Goal: Information Seeking & Learning: Learn about a topic

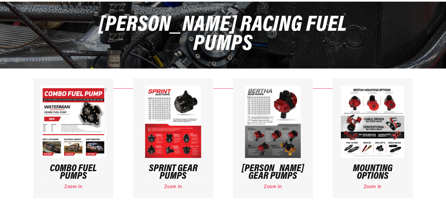
scroll to position [56, 0]
click at [270, 186] on link "Zoom In" at bounding box center [273, 186] width 18 height 5
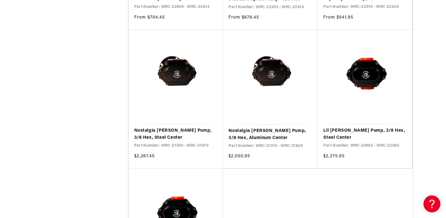
scroll to position [507, 0]
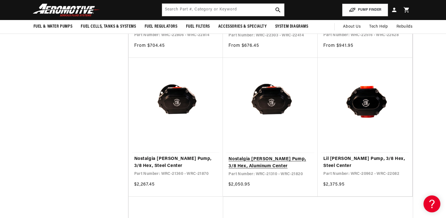
click at [261, 159] on link "Nostalgia Bertha Pump, 3/8 Hex, Aluminum Center" at bounding box center [271, 162] width 84 height 14
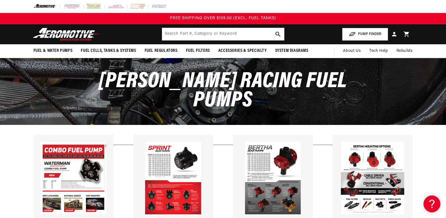
scroll to position [84, 0]
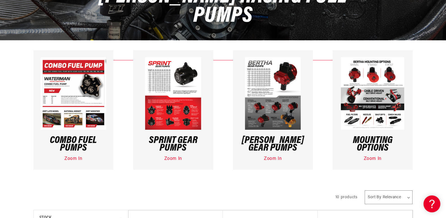
click at [275, 158] on link "Zoom In" at bounding box center [273, 158] width 18 height 5
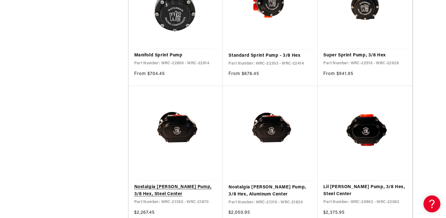
scroll to position [535, 0]
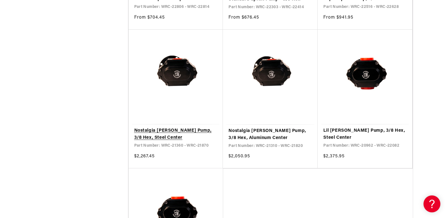
click at [174, 130] on link "Nostalgia [PERSON_NAME] Pump, 3/8 Hex, Steel Center" at bounding box center [175, 134] width 83 height 14
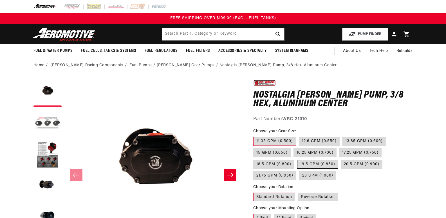
click at [322, 160] on label "19.5 GPM (0.850)" at bounding box center [317, 164] width 41 height 9
click at [298, 159] on input "19.5 GPM (0.850)" at bounding box center [297, 159] width 0 height 0
radio input "true"
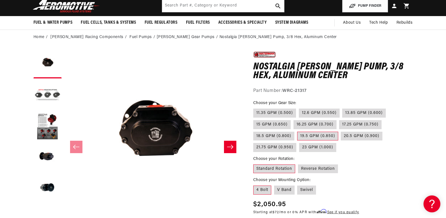
click at [231, 145] on icon "Slide right" at bounding box center [230, 147] width 7 height 6
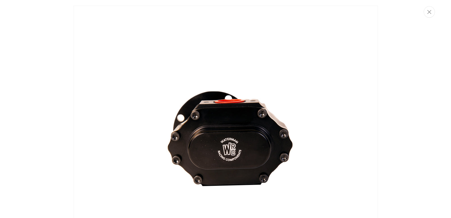
scroll to position [276, 0]
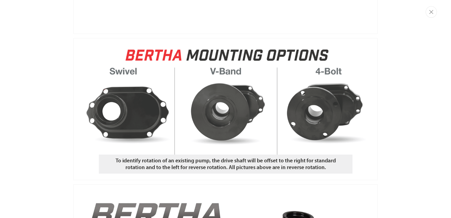
click at [148, 117] on img "Media gallery" at bounding box center [225, 109] width 304 height 142
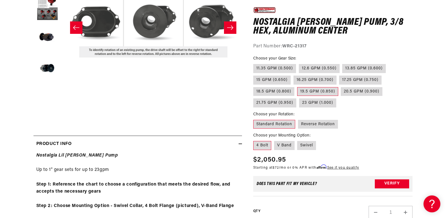
click at [64, 109] on button "Open media 2 in modal" at bounding box center [64, 109] width 0 height 0
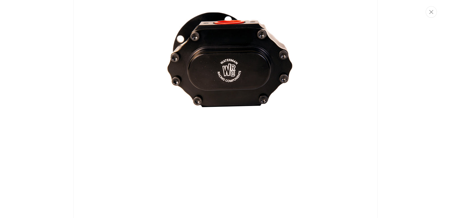
scroll to position [0, 0]
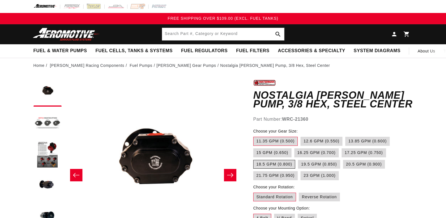
click at [280, 164] on label "18.5 GPM (0.800)" at bounding box center [274, 164] width 42 height 9
click at [389, 147] on input "18.5 GPM (0.800)" at bounding box center [389, 147] width 0 height 0
radio input "true"
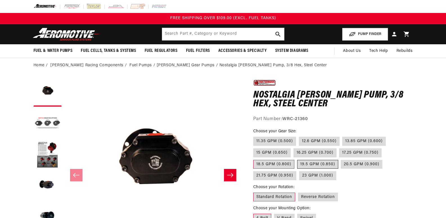
click at [320, 162] on label "19.5 GPM (0.850)" at bounding box center [317, 164] width 41 height 9
click at [298, 159] on input "19.5 GPM (0.850)" at bounding box center [297, 159] width 0 height 0
radio input "true"
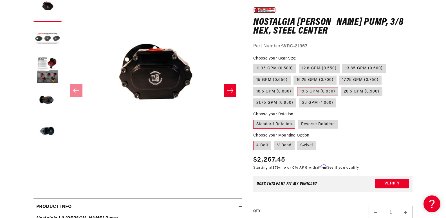
click at [234, 90] on button "Slide right" at bounding box center [230, 90] width 12 height 12
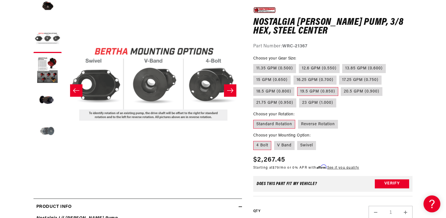
click at [52, 127] on button "Load image 5 in gallery view" at bounding box center [48, 132] width 28 height 28
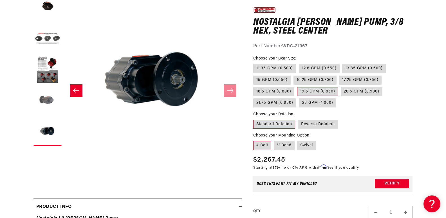
click at [48, 99] on button "Load image 4 in gallery view" at bounding box center [48, 101] width 28 height 28
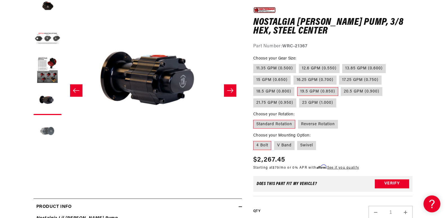
click at [46, 131] on button "Load image 5 in gallery view" at bounding box center [48, 132] width 28 height 28
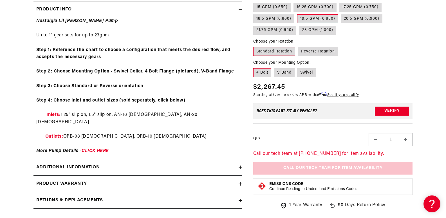
scroll to position [310, 0]
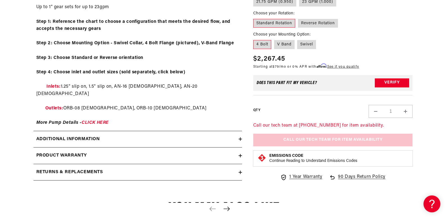
click at [95, 112] on div "Nostalgia Lil Bertha Pump Up to 1" gear sets for up to 23gpm Step 1: Reference …" at bounding box center [138, 57] width 209 height 137
click at [95, 120] on link "CLICK HERE" at bounding box center [95, 122] width 27 height 5
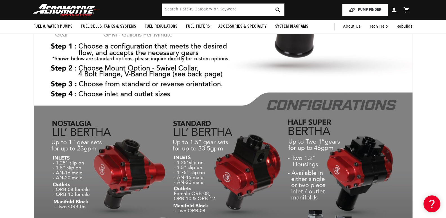
scroll to position [1097, 0]
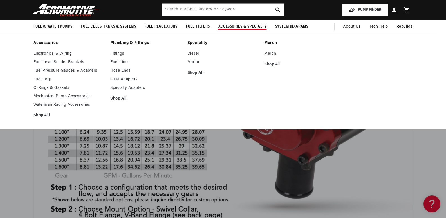
click at [232, 25] on span "Accessories & Specialty" at bounding box center [243, 27] width 48 height 6
click at [230, 26] on span "Accessories & Specialty" at bounding box center [243, 27] width 48 height 6
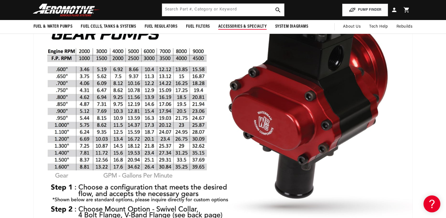
click at [230, 26] on span "Accessories & Specialty" at bounding box center [243, 27] width 48 height 6
click at [239, 11] on input "text" at bounding box center [223, 10] width 122 height 12
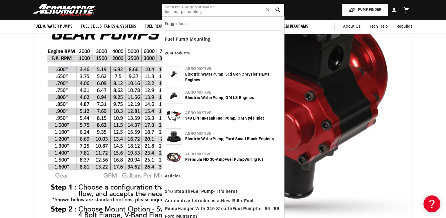
type input "fuel pump mounting"
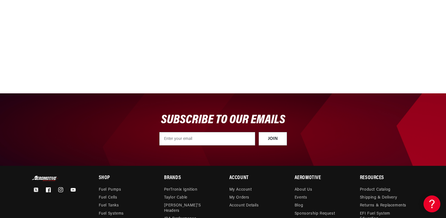
scroll to position [2645, 0]
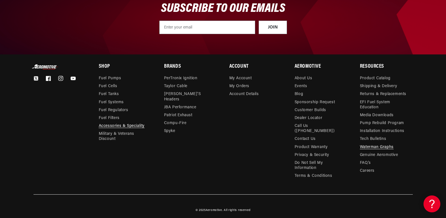
click at [118, 125] on link "Accessories & Speciality" at bounding box center [122, 126] width 46 height 8
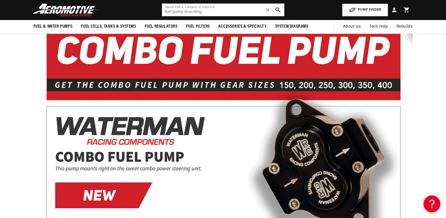
scroll to position [0, 0]
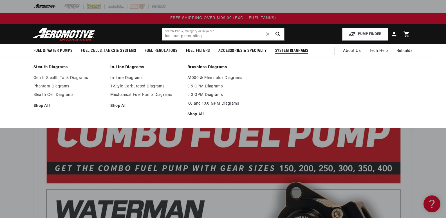
click at [287, 49] on span "System Diagrams" at bounding box center [291, 51] width 33 height 6
click at [129, 95] on link "Mechanical Fuel Pump Diagrams" at bounding box center [146, 94] width 72 height 5
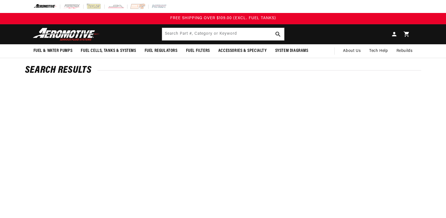
type input "fuel pump mounting"
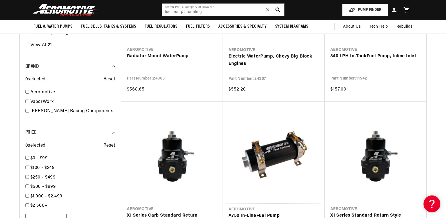
scroll to position [366, 0]
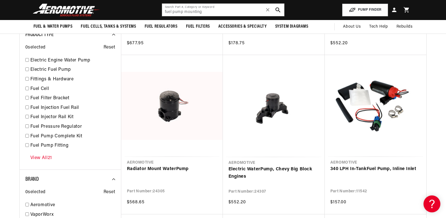
click at [47, 159] on link "View All 21" at bounding box center [41, 157] width 22 height 7
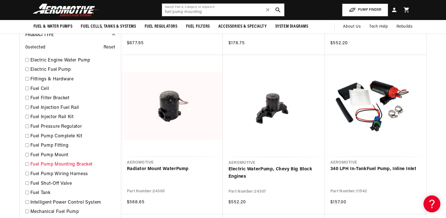
click at [58, 163] on link "Fuel Pump Mounting Bracket" at bounding box center [72, 164] width 85 height 7
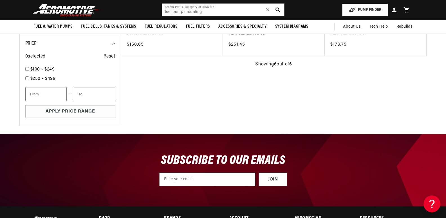
scroll to position [252, 0]
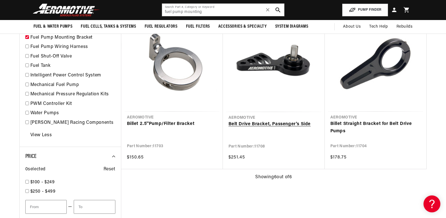
click at [268, 125] on link "Belt Drive Bracket, Passenger's Side" at bounding box center [274, 124] width 91 height 7
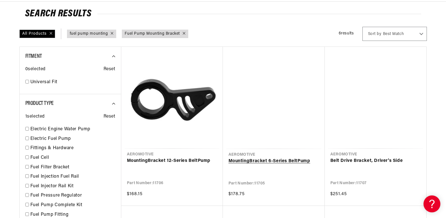
scroll to position [0, 0]
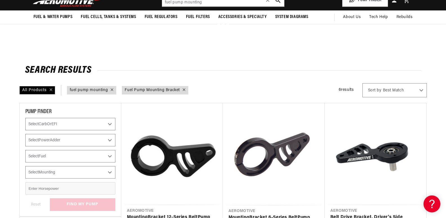
scroll to position [366, 0]
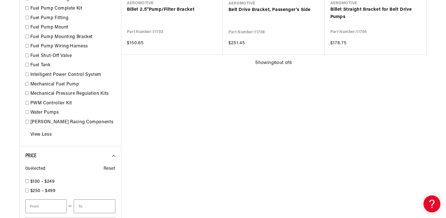
checkbox input "false"
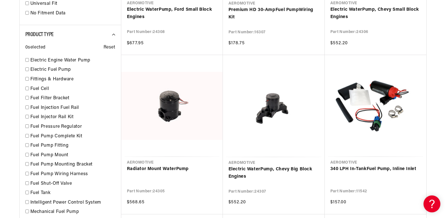
scroll to position [535, 0]
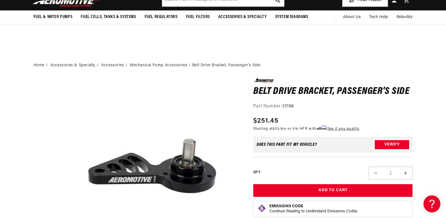
scroll to position [113, 0]
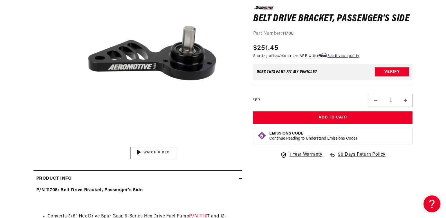
click at [159, 153] on img "Gallery Viewer" at bounding box center [153, 153] width 85 height 48
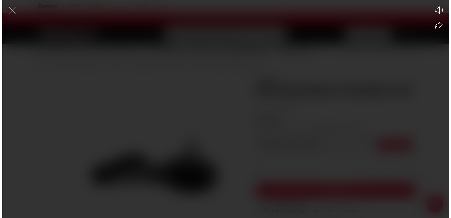
scroll to position [0, 0]
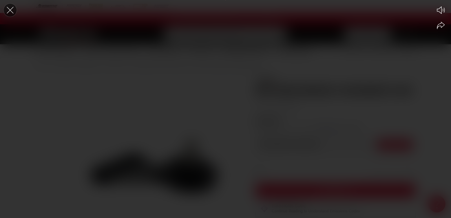
click at [8, 9] on icon "Close the video player" at bounding box center [10, 10] width 12 height 12
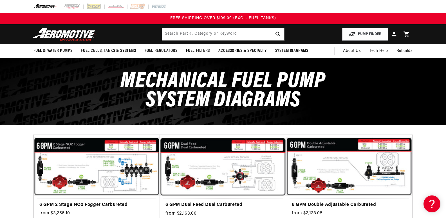
click at [46, 5] on img at bounding box center [46, 6] width 24 height 6
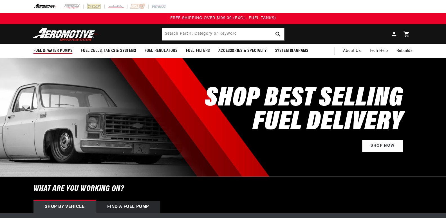
click at [66, 50] on span "Fuel & Water Pumps" at bounding box center [53, 51] width 39 height 6
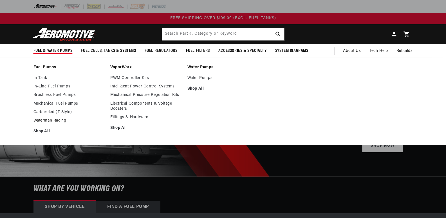
click at [53, 120] on link "Waterman Racing" at bounding box center [70, 120] width 72 height 5
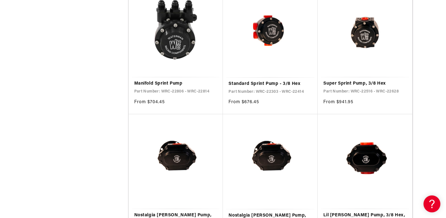
scroll to position [535, 0]
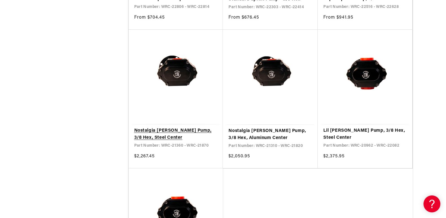
click at [161, 128] on link "Nostalgia [PERSON_NAME] Pump, 3/8 Hex, Steel Center" at bounding box center [175, 134] width 83 height 14
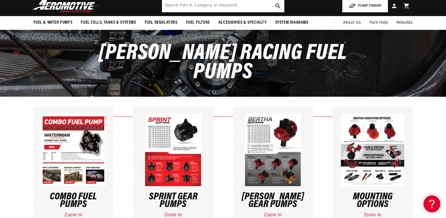
scroll to position [0, 0]
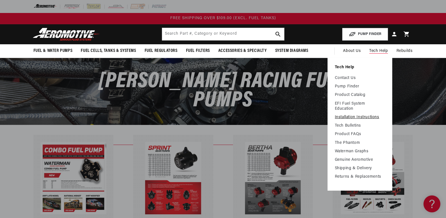
click at [349, 118] on link "Installation Instructions" at bounding box center [360, 117] width 50 height 5
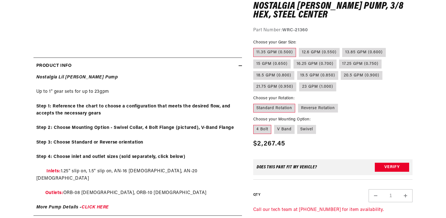
scroll to position [282, 0]
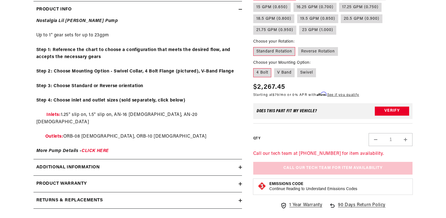
click at [240, 165] on icon at bounding box center [240, 166] width 3 height 3
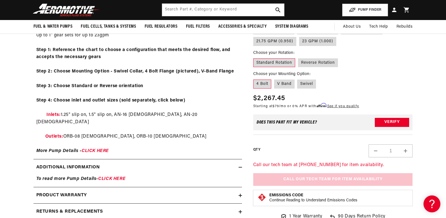
scroll to position [225, 0]
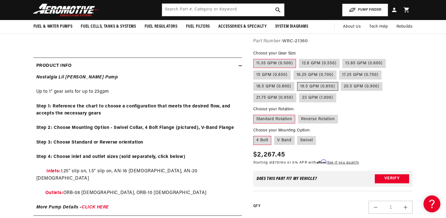
click at [308, 82] on label "19.5 GPM (0.850)" at bounding box center [317, 86] width 41 height 9
click at [298, 81] on input "19.5 GPM (0.850)" at bounding box center [297, 81] width 0 height 0
radio input "true"
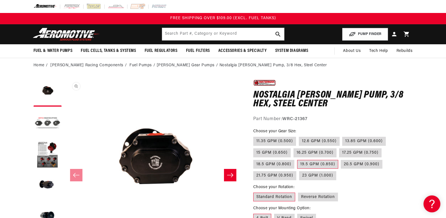
scroll to position [0, 0]
click at [228, 176] on icon "Slide right" at bounding box center [230, 175] width 7 height 6
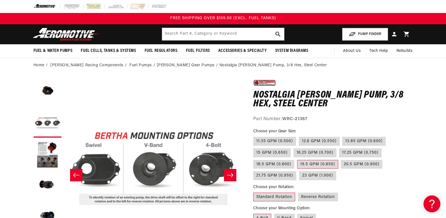
click at [228, 175] on icon "Slide right" at bounding box center [230, 175] width 7 height 6
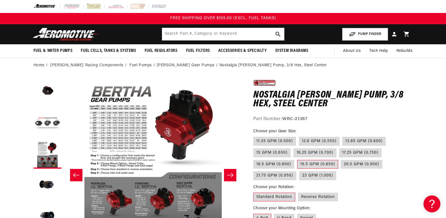
click at [228, 175] on icon "Slide right" at bounding box center [230, 175] width 7 height 6
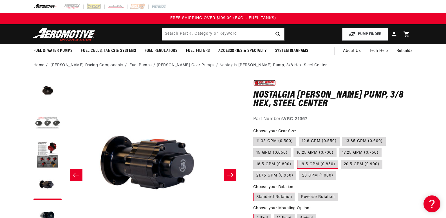
click at [228, 175] on icon "Slide right" at bounding box center [230, 175] width 6 height 4
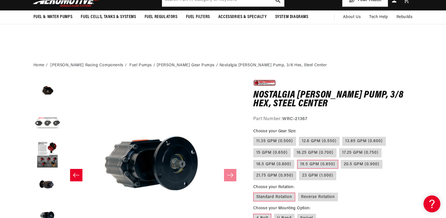
scroll to position [13, 0]
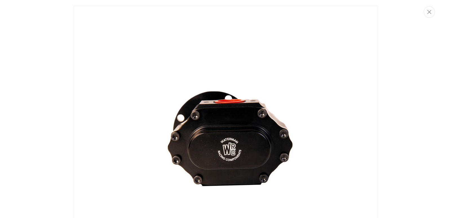
scroll to position [1209, 0]
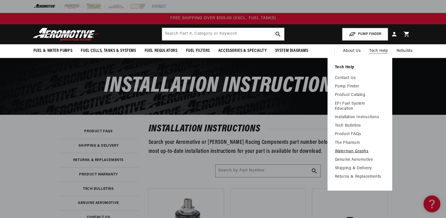
click at [348, 150] on link "Waterman Graphs" at bounding box center [360, 151] width 50 height 5
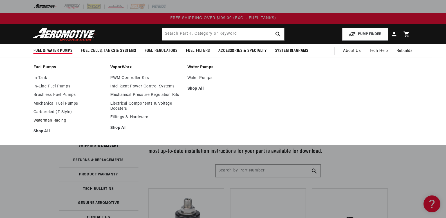
click at [49, 120] on link "Waterman Racing" at bounding box center [70, 120] width 72 height 5
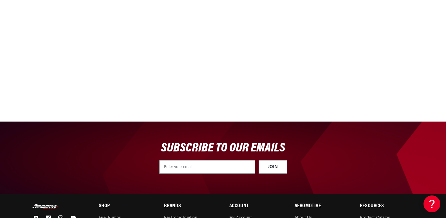
scroll to position [2393, 0]
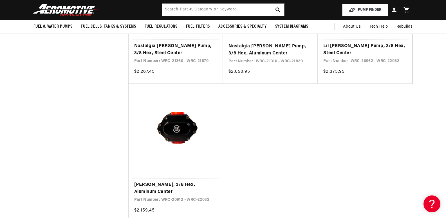
scroll to position [563, 0]
